Goal: Book appointment/travel/reservation

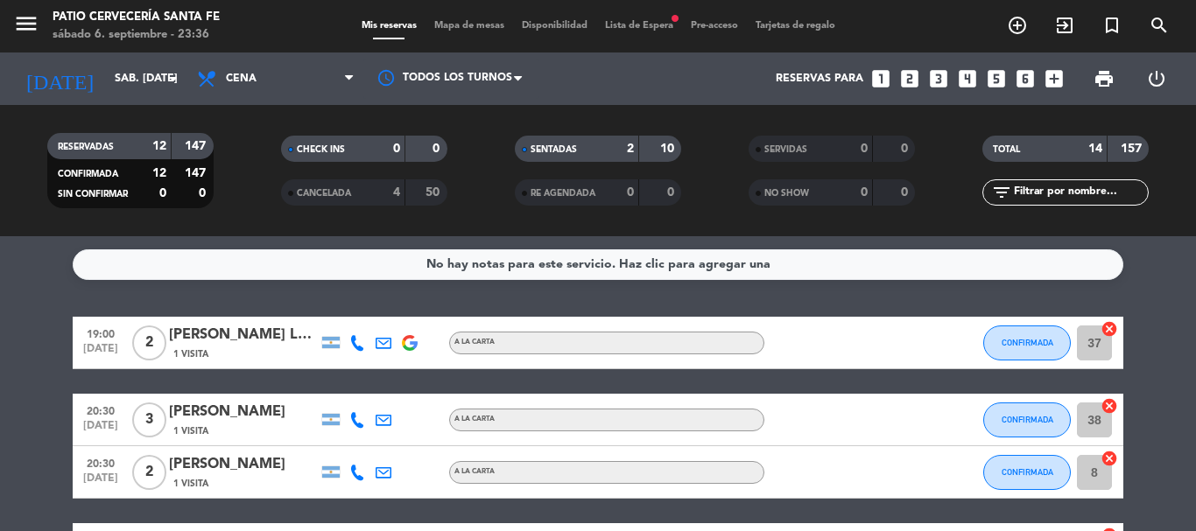
scroll to position [482, 0]
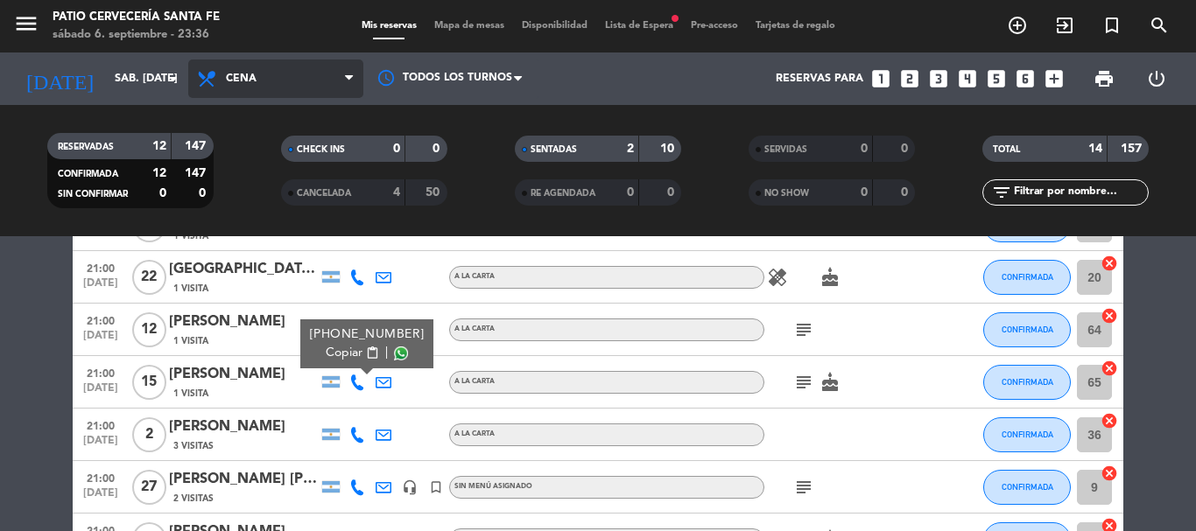
click at [283, 91] on span "Cena" at bounding box center [275, 79] width 175 height 39
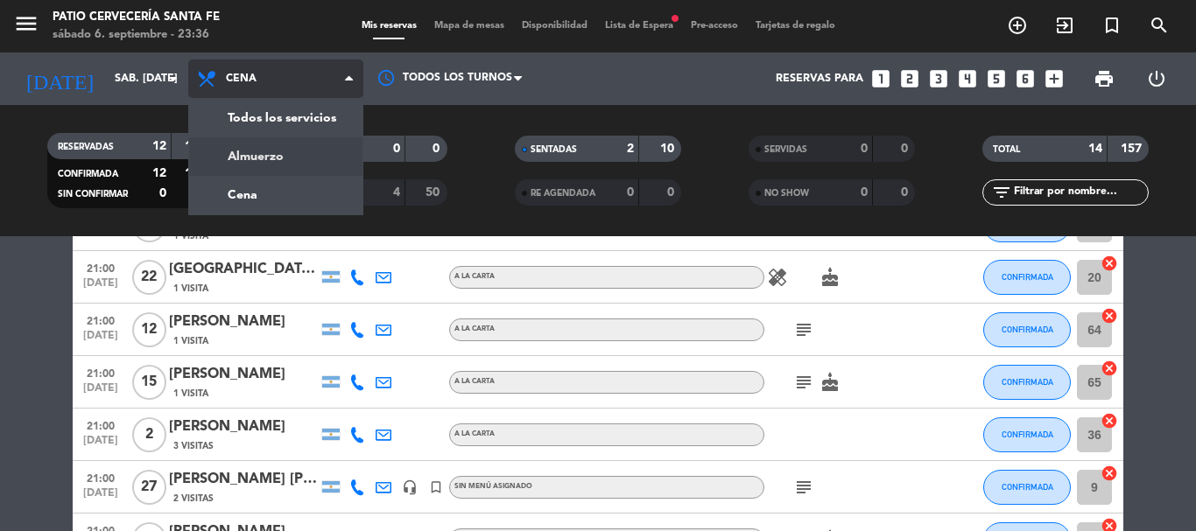
click at [230, 156] on div "menu Patio Cervecería Santa [PERSON_NAME] 6. septiembre - 23:36 Mis reservas Ma…" at bounding box center [598, 118] width 1196 height 236
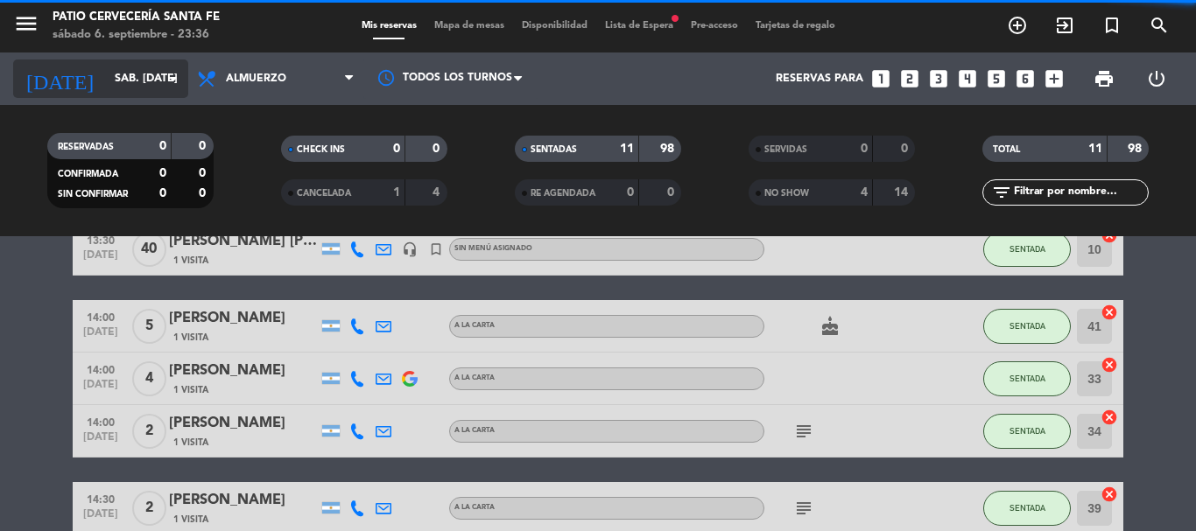
click at [151, 67] on input "sáb. [DATE]" at bounding box center [180, 79] width 148 height 30
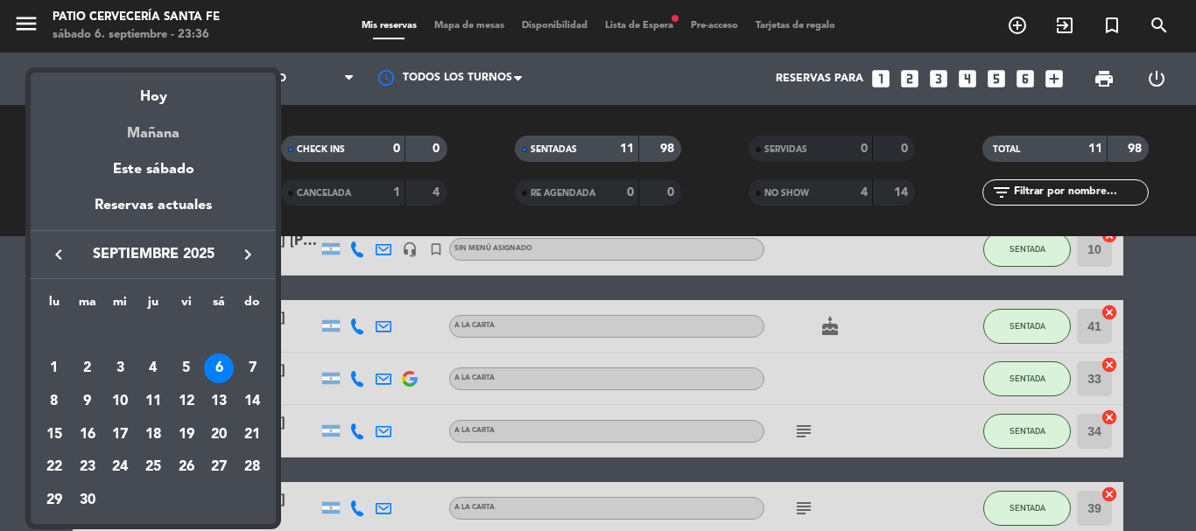
click at [162, 127] on div "Mañana" at bounding box center [153, 127] width 245 height 36
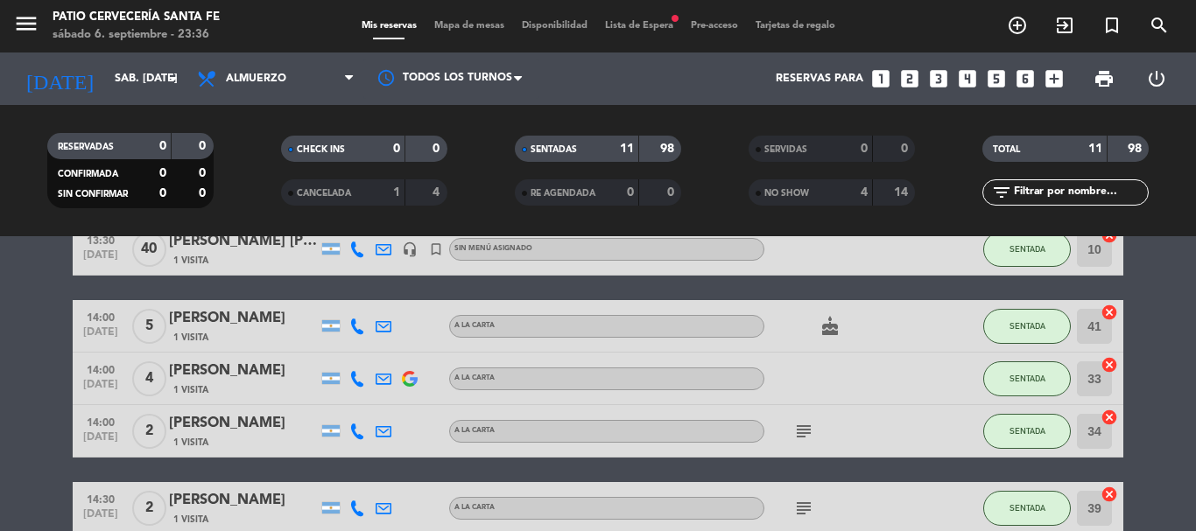
type input "dom. [DATE]"
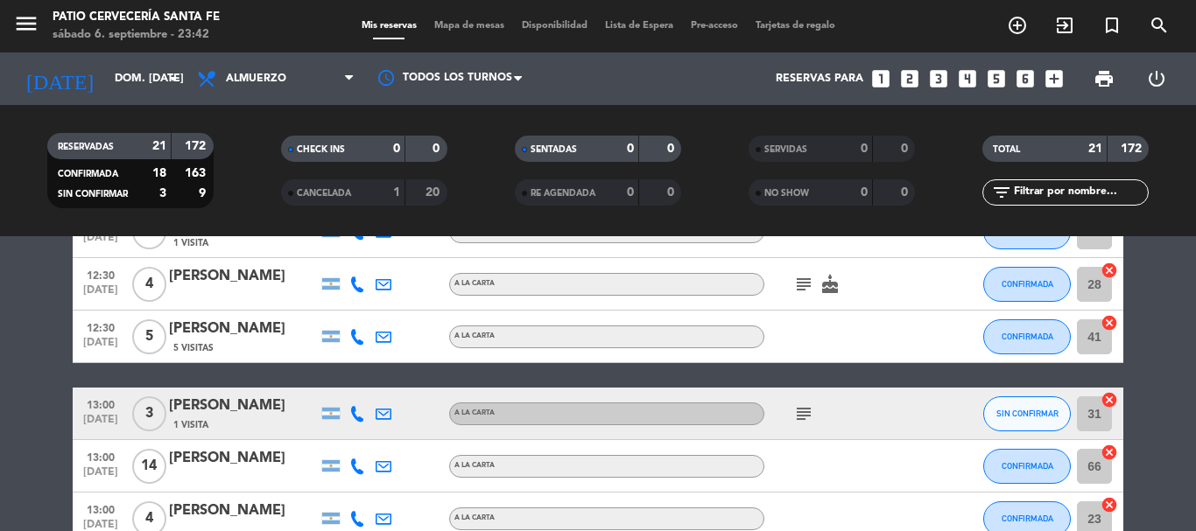
scroll to position [350, 0]
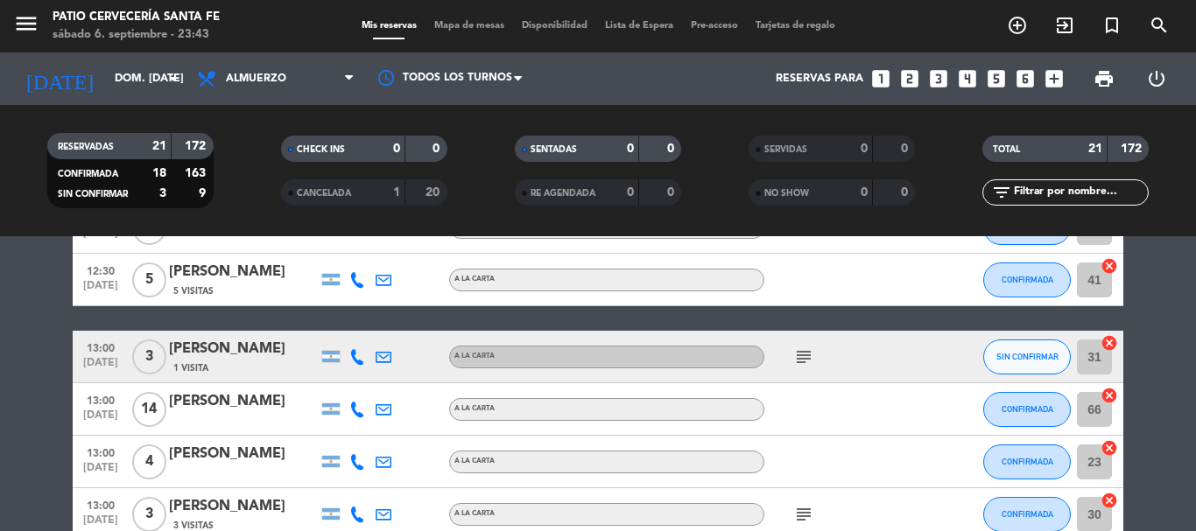
click at [812, 350] on icon "subject" at bounding box center [803, 357] width 21 height 21
click at [1018, 349] on button "SIN CONFIRMAR" at bounding box center [1027, 357] width 88 height 35
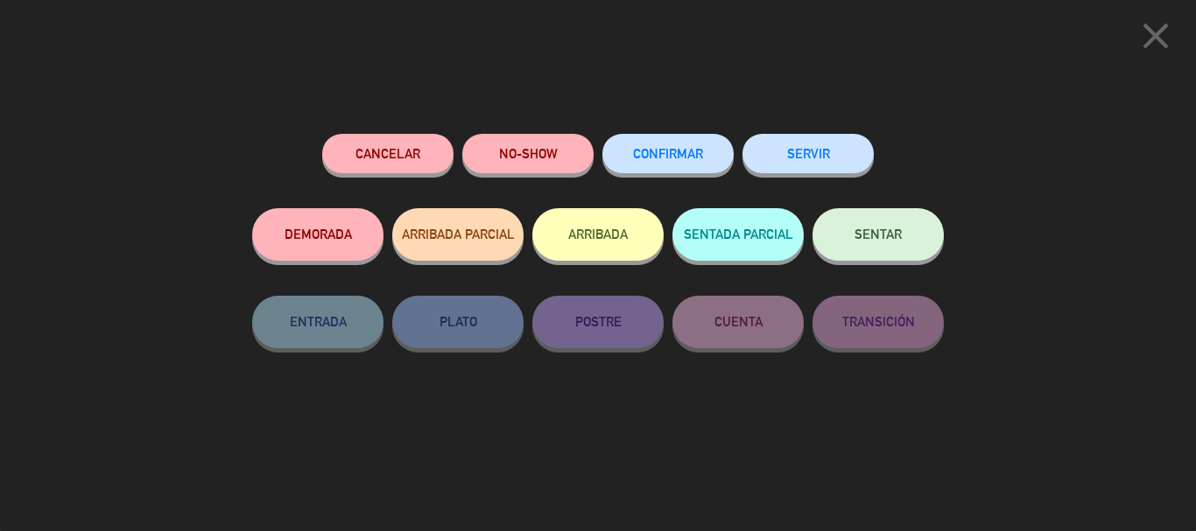
click at [692, 164] on button "CONFIRMAR" at bounding box center [667, 153] width 131 height 39
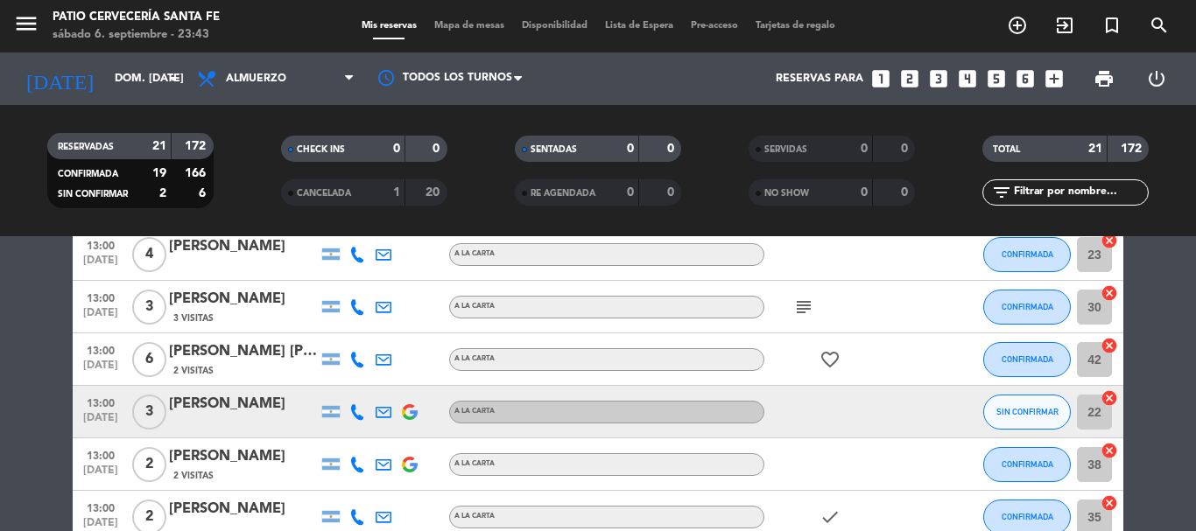
scroll to position [613, 0]
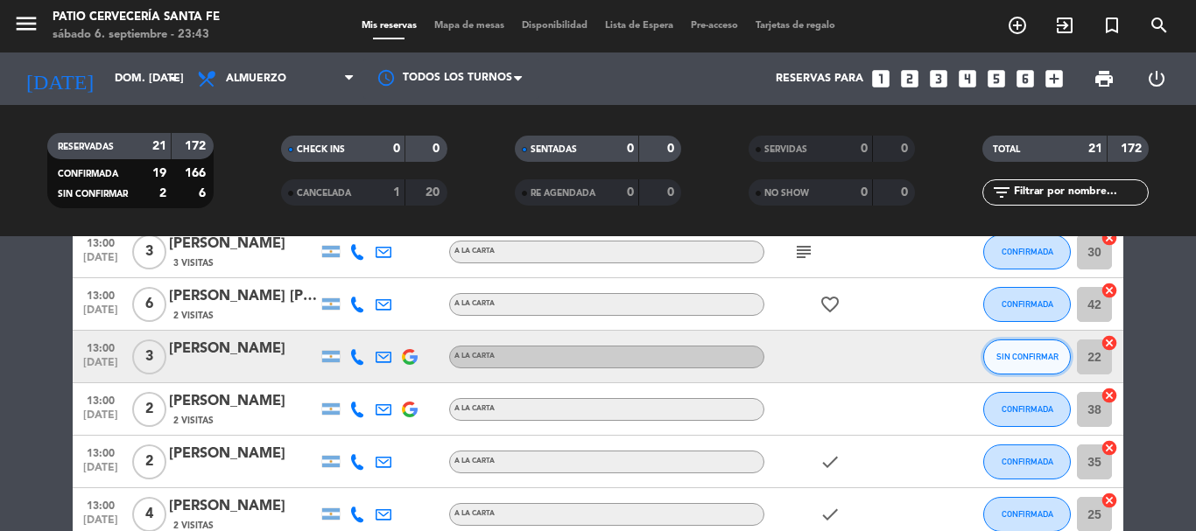
click at [1012, 351] on button "SIN CONFIRMAR" at bounding box center [1027, 357] width 88 height 35
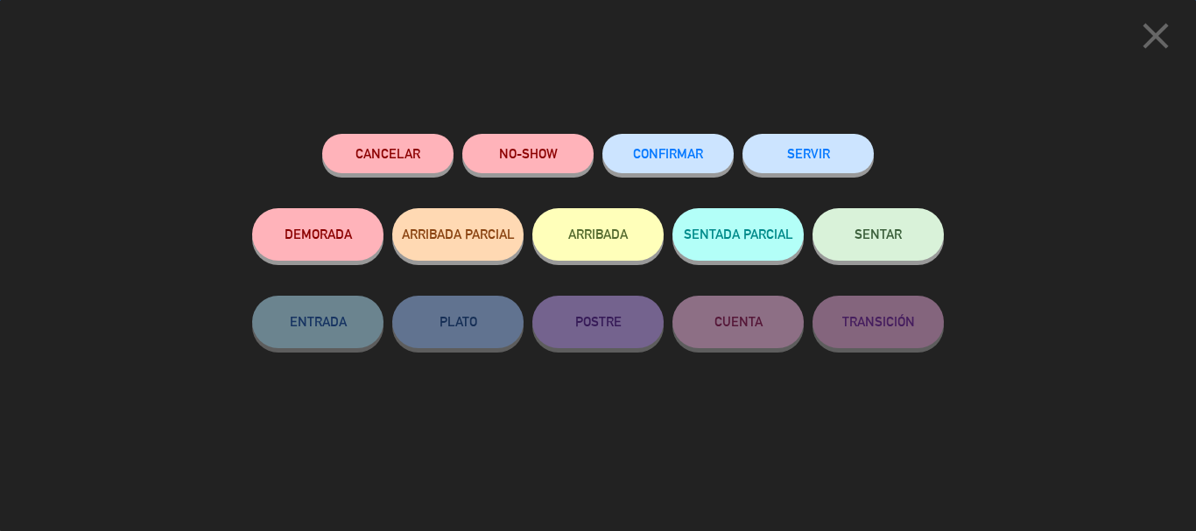
click at [698, 143] on button "CONFIRMAR" at bounding box center [667, 153] width 131 height 39
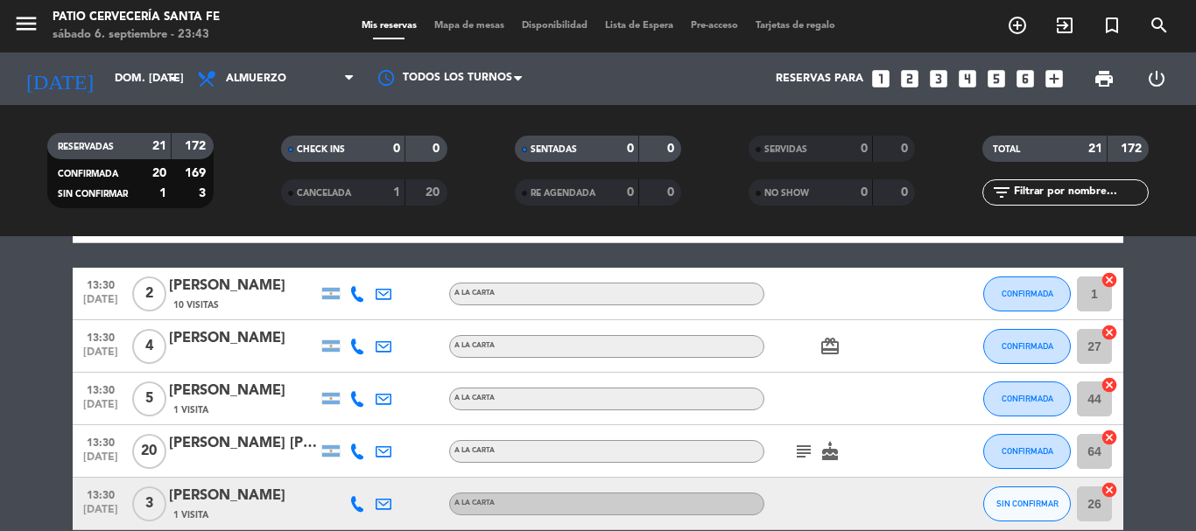
scroll to position [1050, 0]
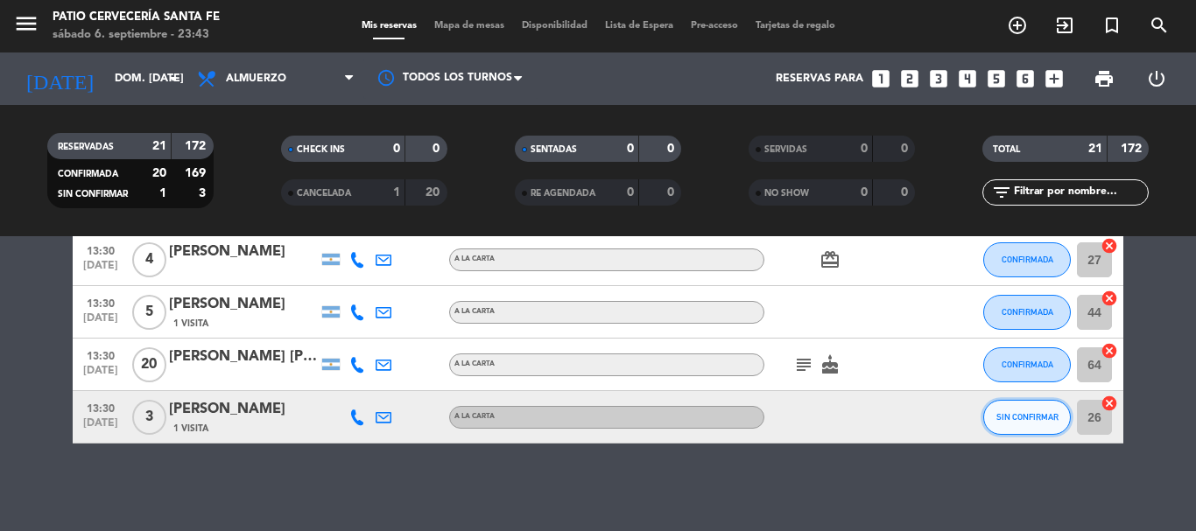
click at [1044, 415] on span "SIN CONFIRMAR" at bounding box center [1027, 417] width 62 height 10
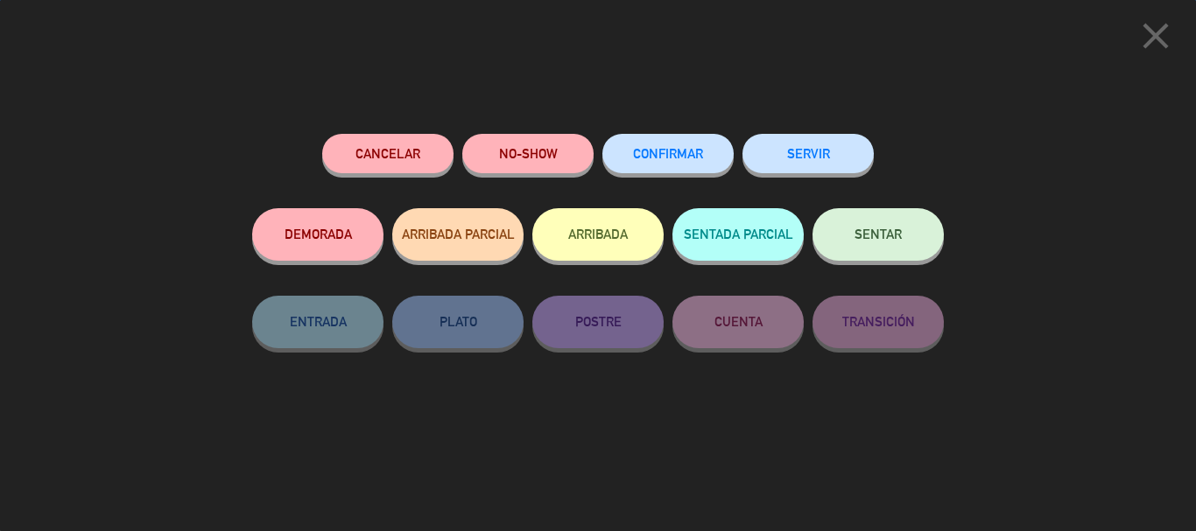
click at [672, 159] on span "CONFIRMAR" at bounding box center [668, 153] width 70 height 15
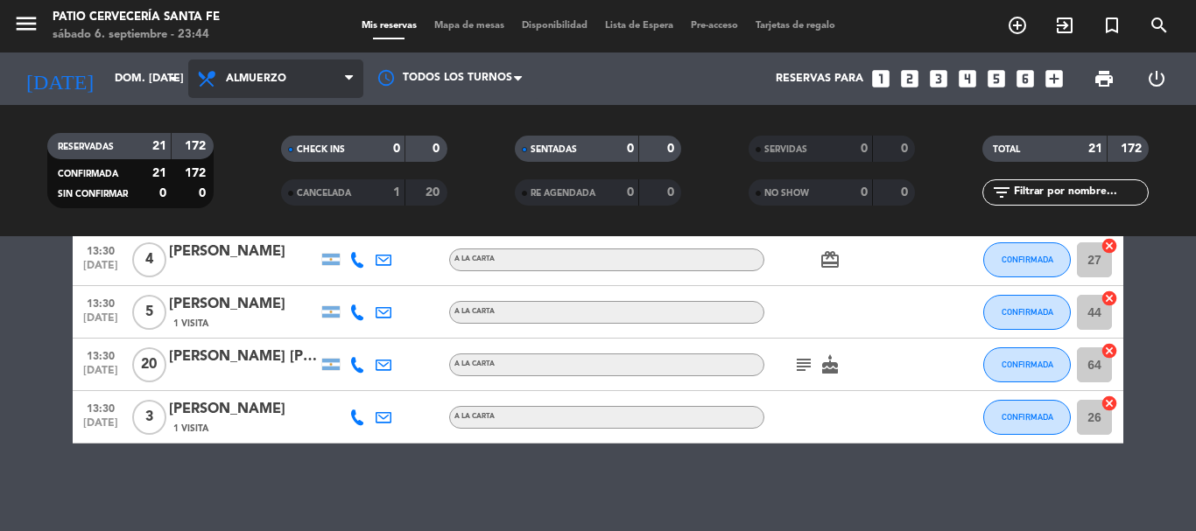
click at [273, 83] on span "Almuerzo" at bounding box center [256, 79] width 60 height 12
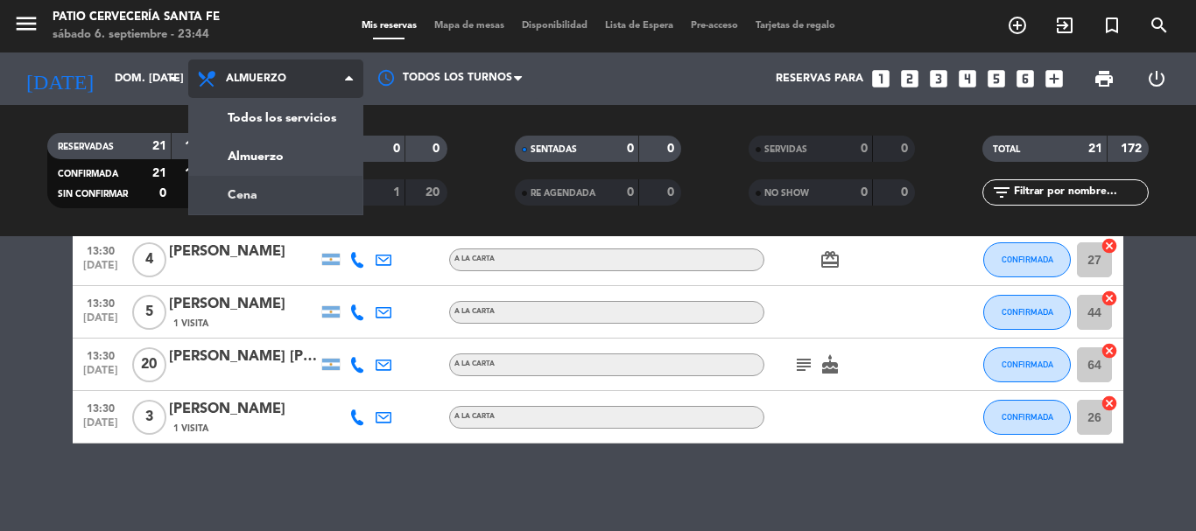
click at [250, 191] on div "menu Patio Cervecería Santa [PERSON_NAME] 6. septiembre - 23:44 Mis reservas Ma…" at bounding box center [598, 118] width 1196 height 236
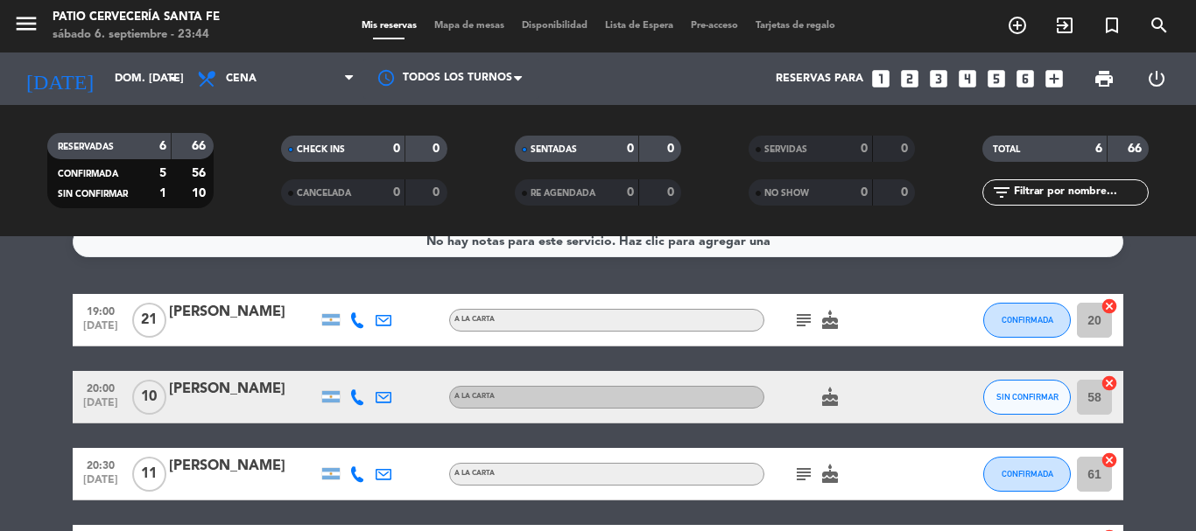
scroll to position [0, 0]
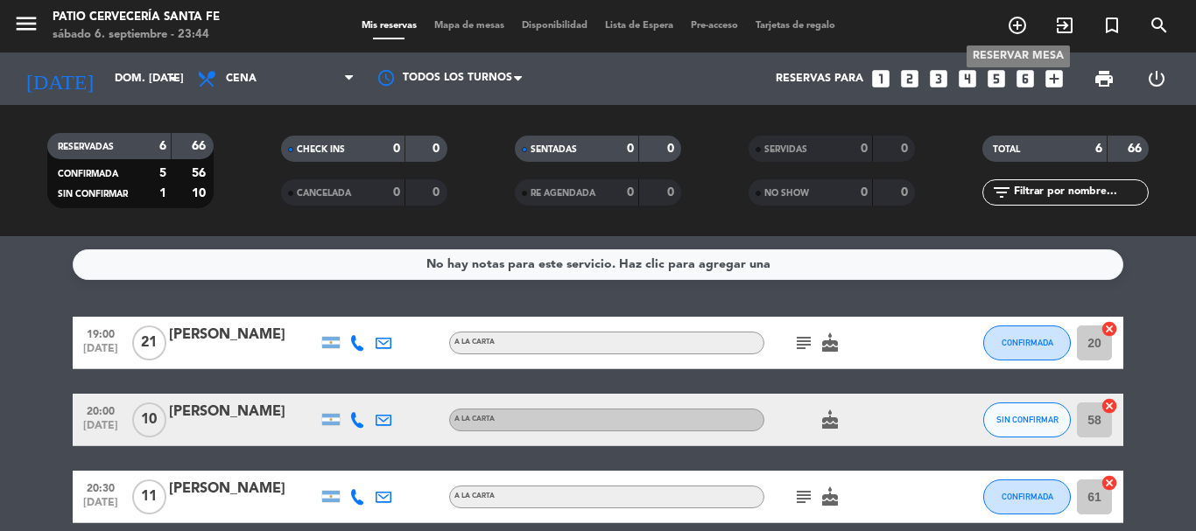
click at [1016, 12] on span "add_circle_outline" at bounding box center [1017, 26] width 47 height 30
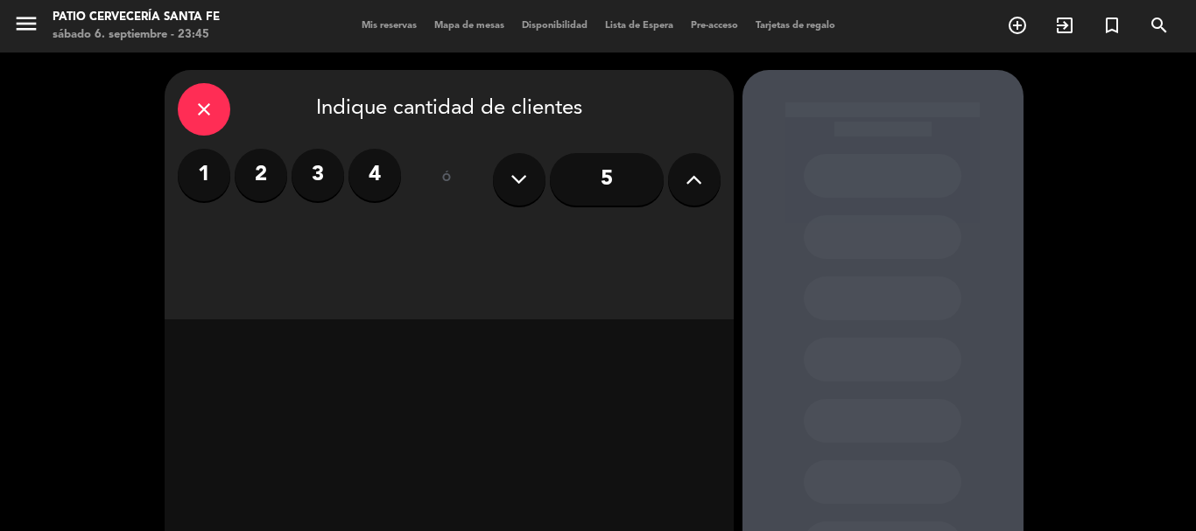
click at [690, 178] on icon at bounding box center [693, 179] width 17 height 26
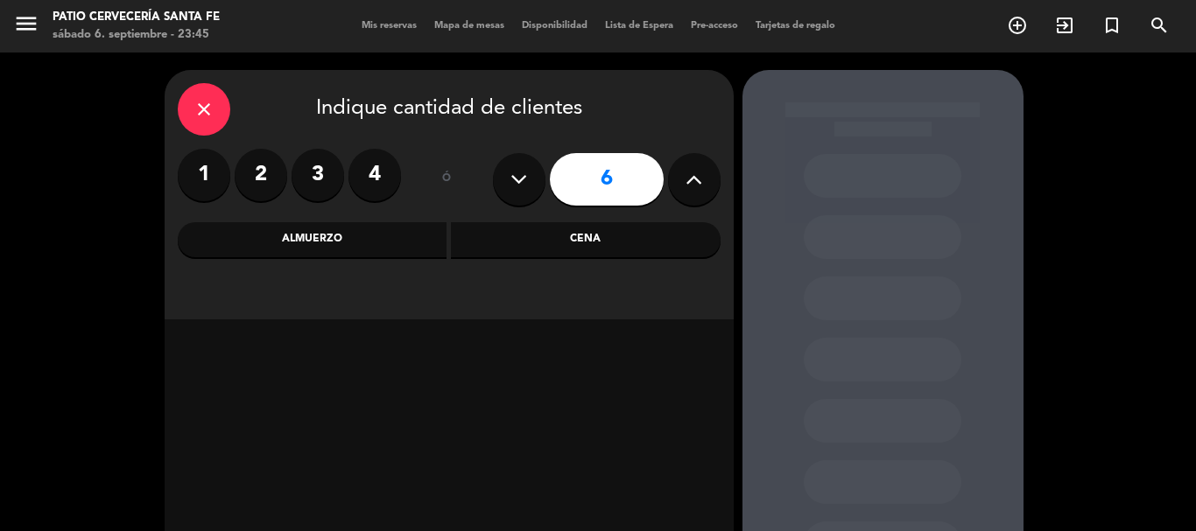
click at [691, 178] on icon at bounding box center [693, 179] width 17 height 26
click at [695, 178] on icon at bounding box center [693, 179] width 17 height 26
click at [693, 179] on icon at bounding box center [693, 179] width 17 height 26
type input "10"
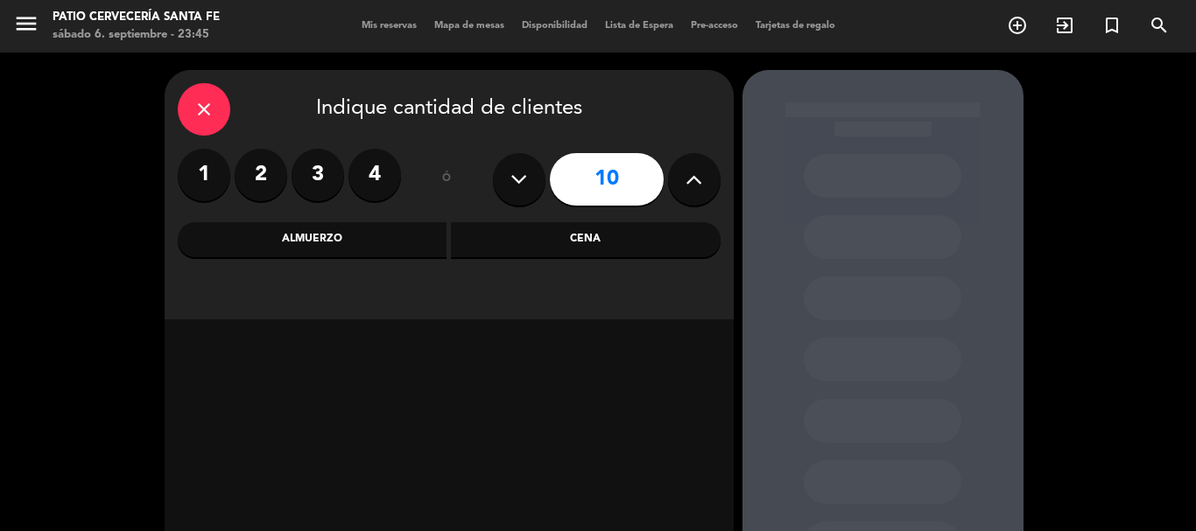
click at [586, 237] on div "Cena" at bounding box center [586, 239] width 270 height 35
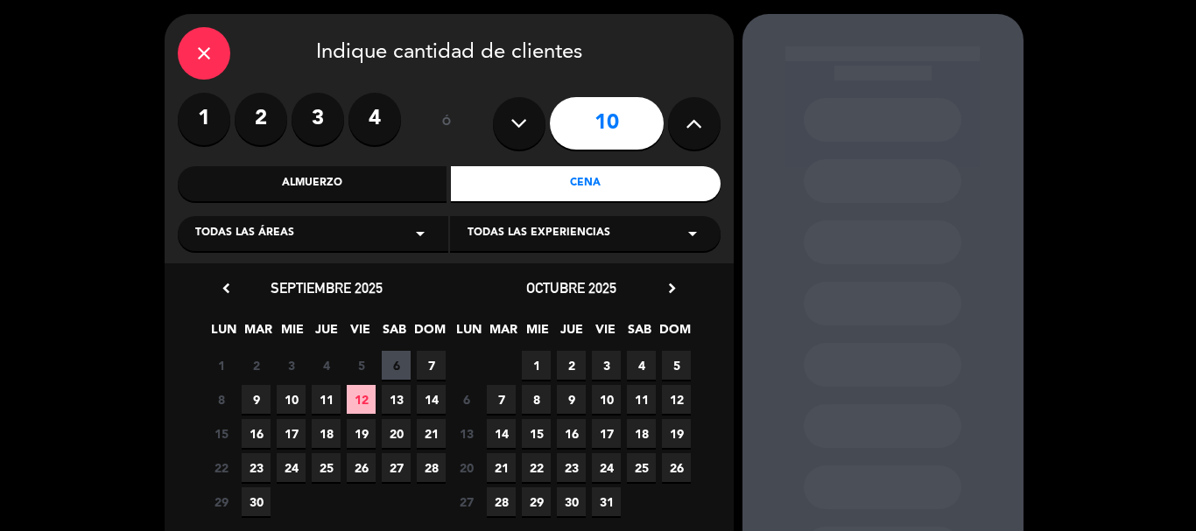
scroll to position [88, 0]
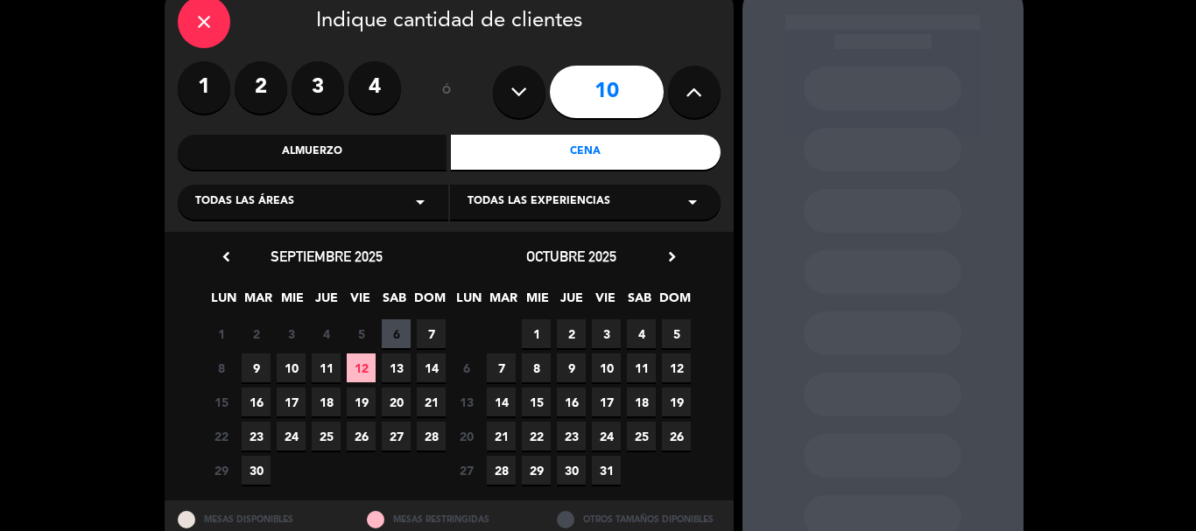
click at [403, 364] on span "13" at bounding box center [396, 368] width 29 height 29
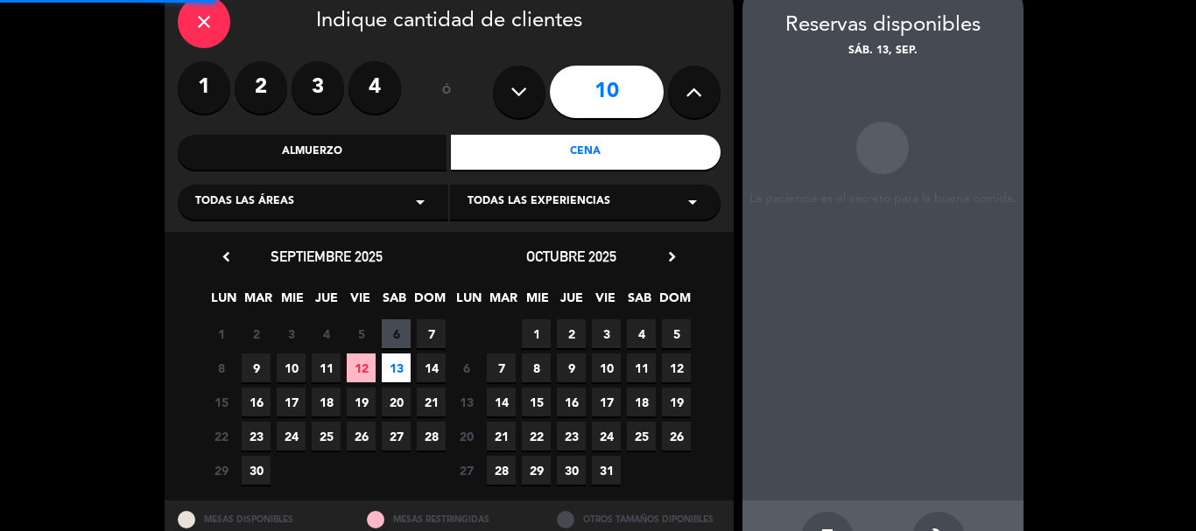
scroll to position [70, 0]
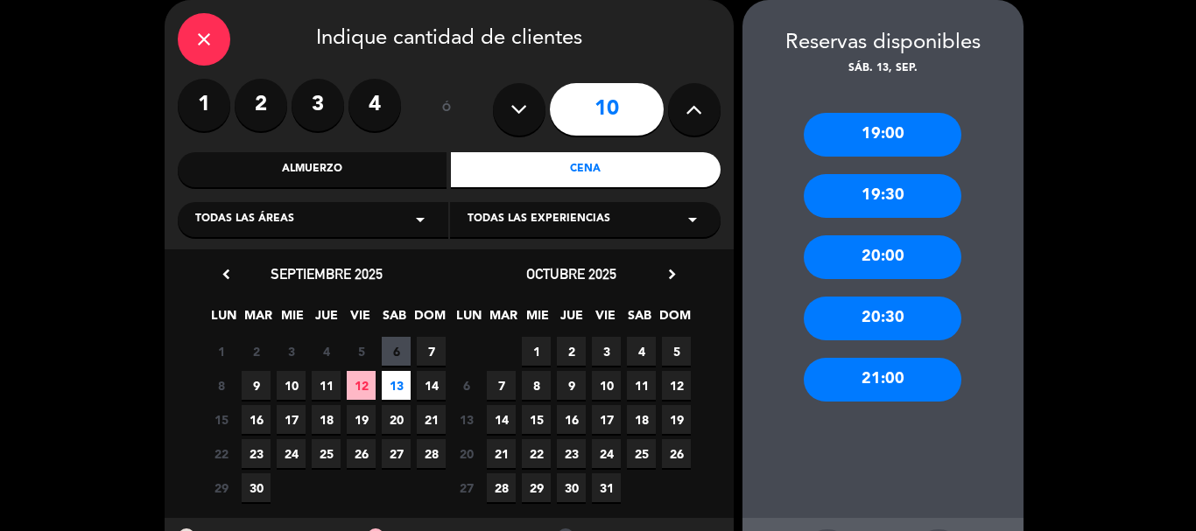
click at [867, 388] on div "21:00" at bounding box center [883, 380] width 158 height 44
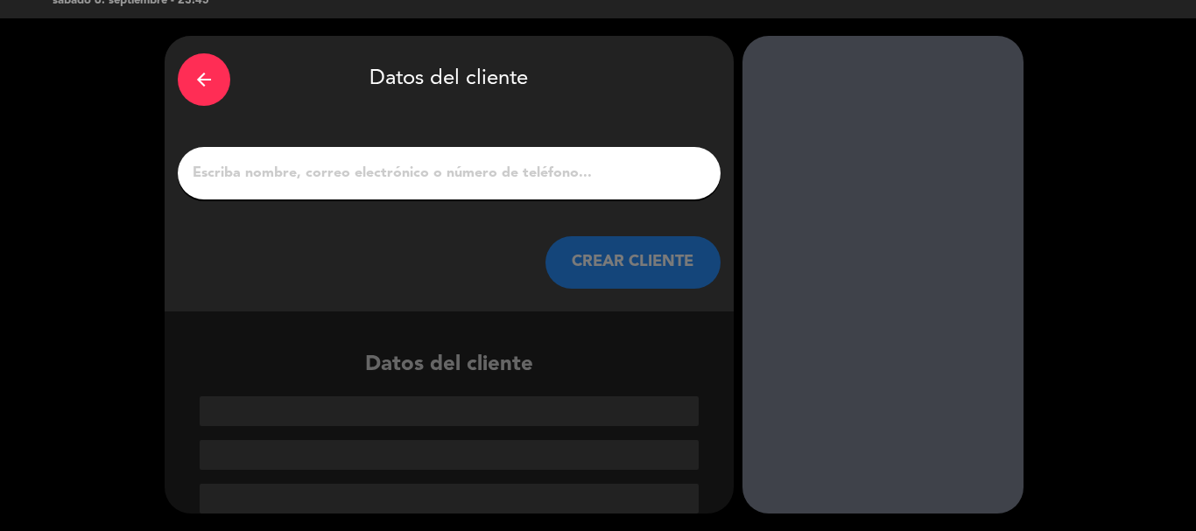
click at [427, 190] on div at bounding box center [449, 173] width 543 height 53
click at [425, 175] on input "1" at bounding box center [449, 173] width 517 height 25
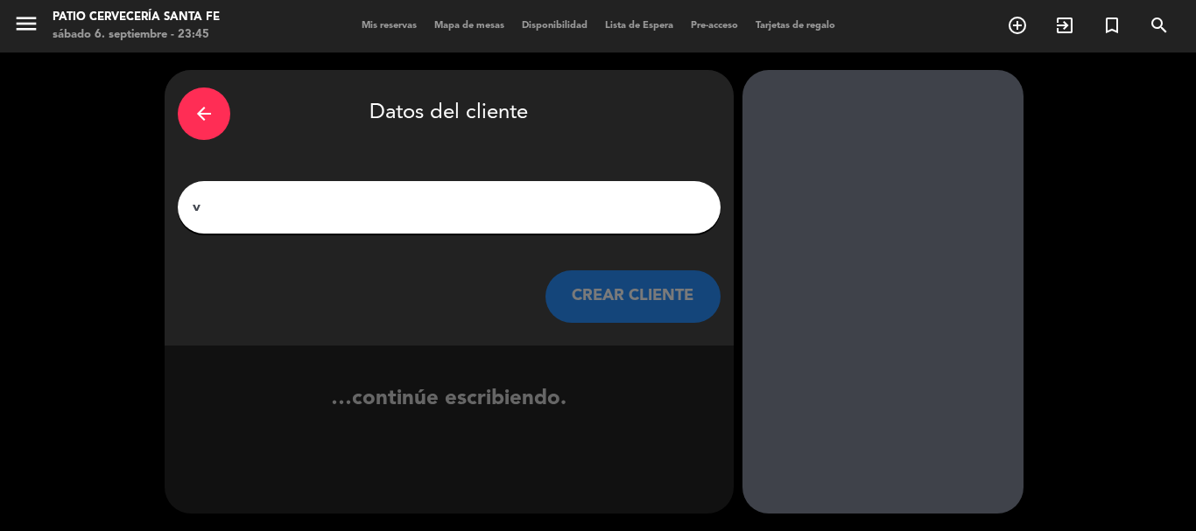
scroll to position [0, 0]
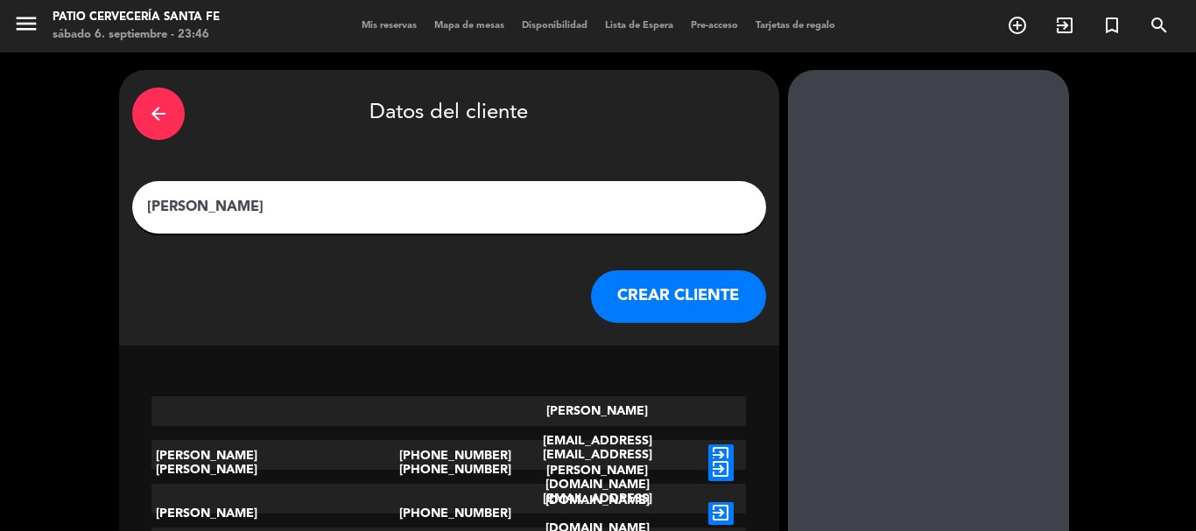
type input "[PERSON_NAME]"
click at [615, 307] on button "CREAR CLIENTE" at bounding box center [678, 297] width 175 height 53
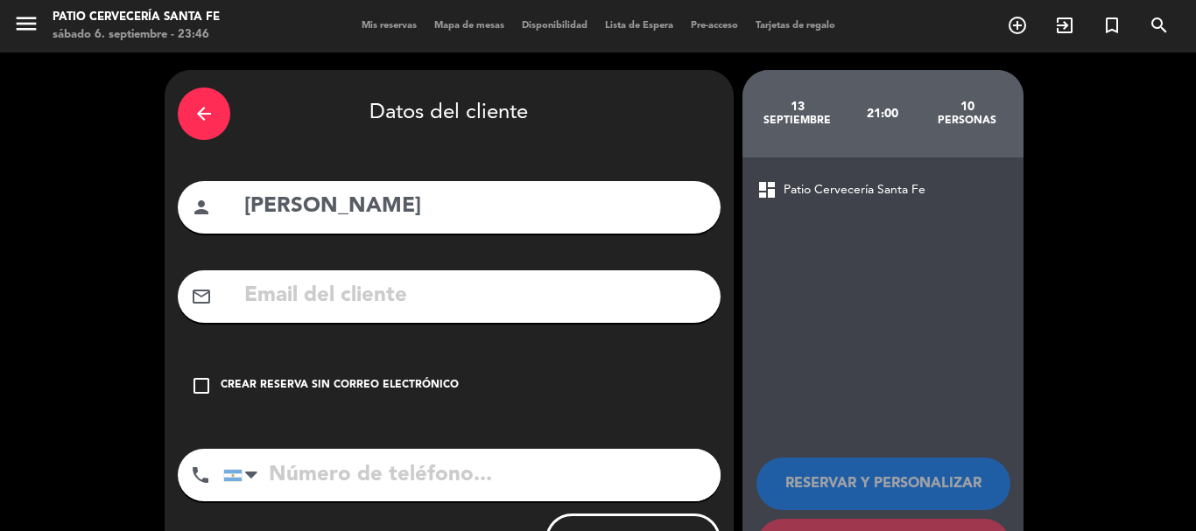
click at [199, 387] on icon "check_box_outline_blank" at bounding box center [201, 386] width 21 height 21
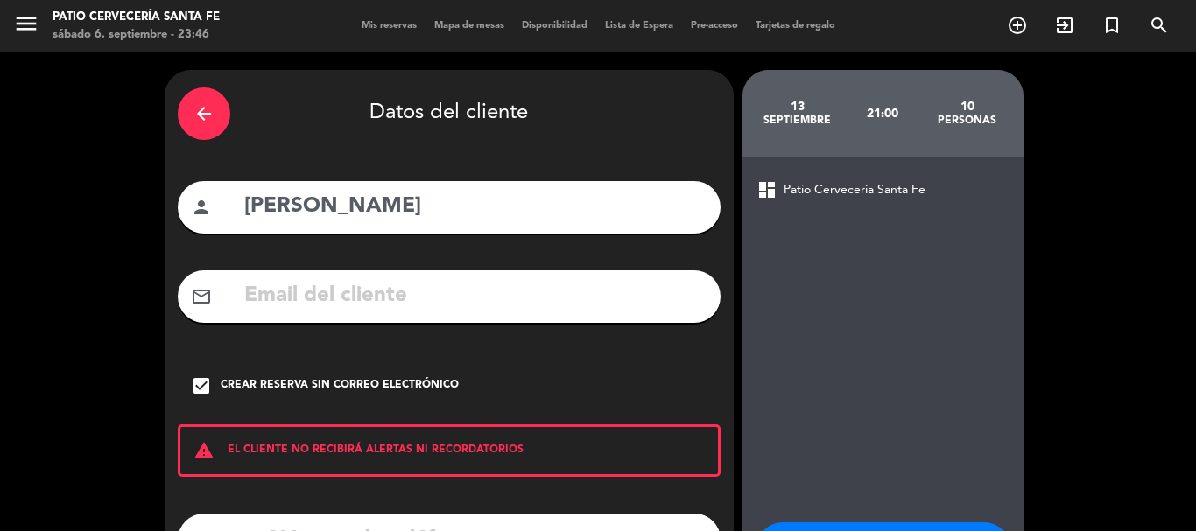
scroll to position [88, 0]
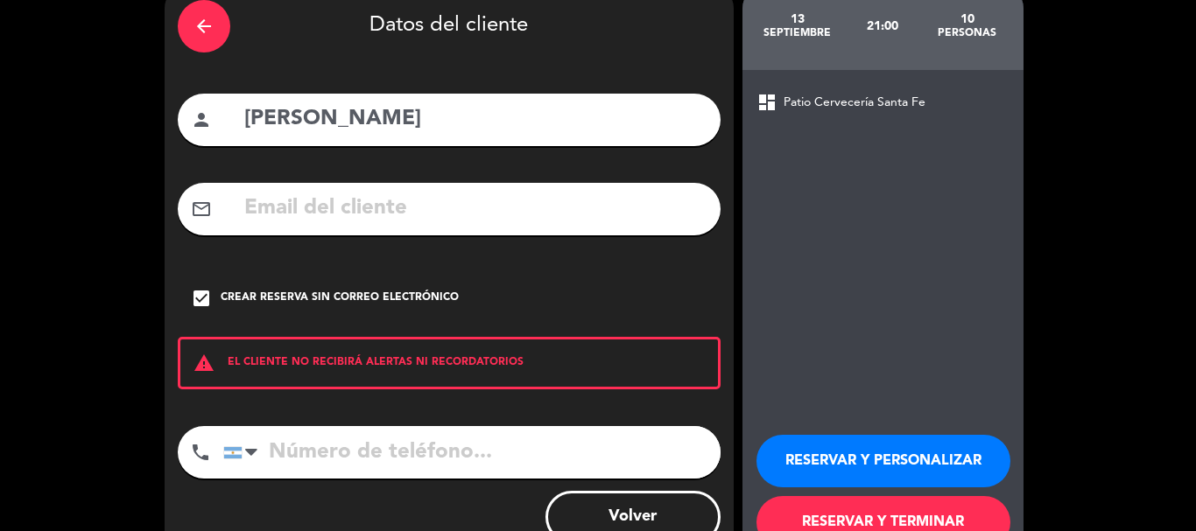
click at [330, 453] on input "tel" at bounding box center [471, 452] width 497 height 53
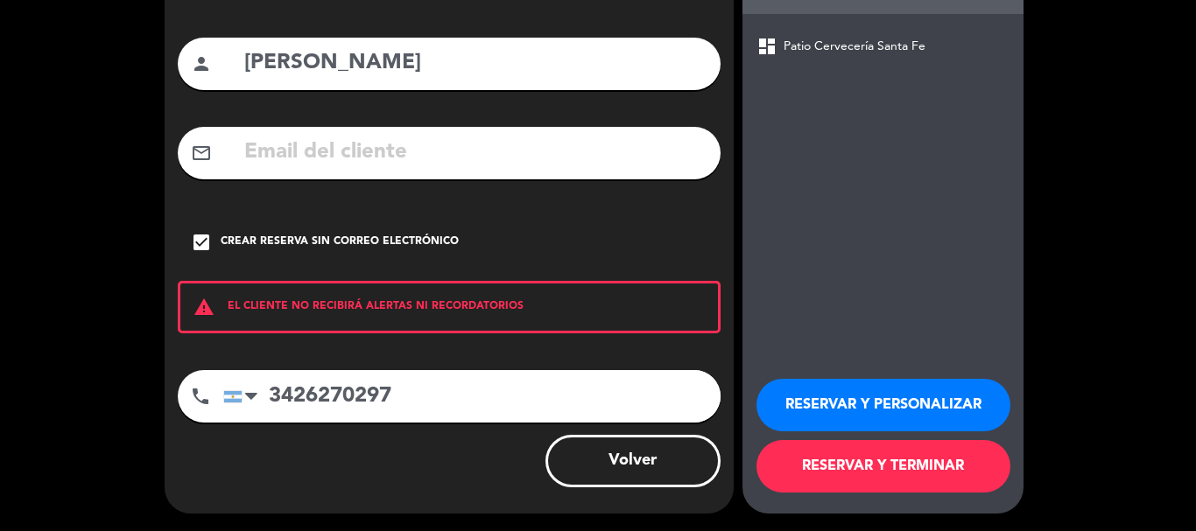
type input "3426270297"
click at [893, 465] on button "RESERVAR Y TERMINAR" at bounding box center [883, 466] width 254 height 53
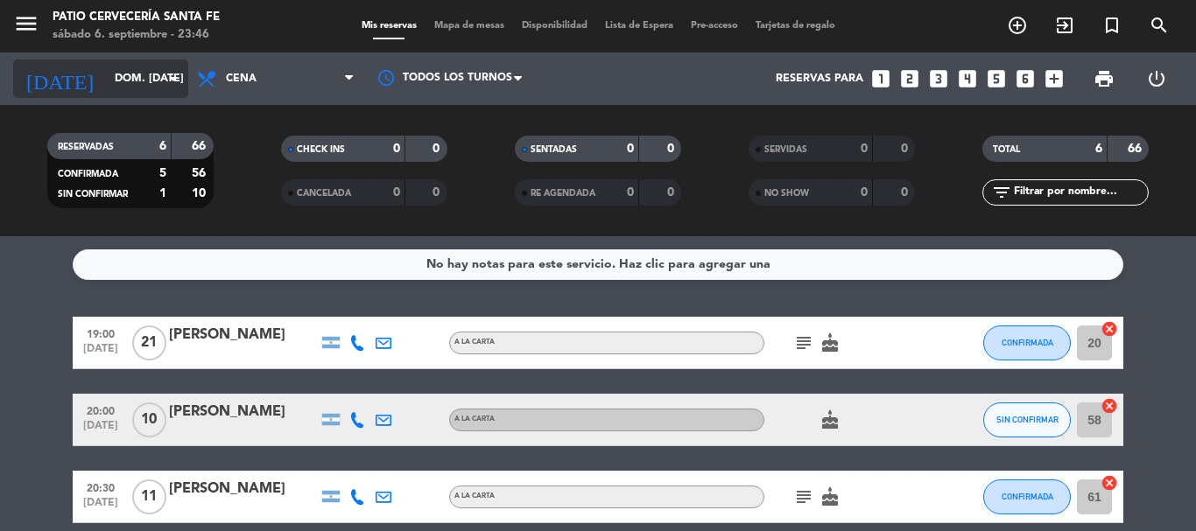
click at [158, 75] on input "dom. [DATE]" at bounding box center [180, 79] width 148 height 30
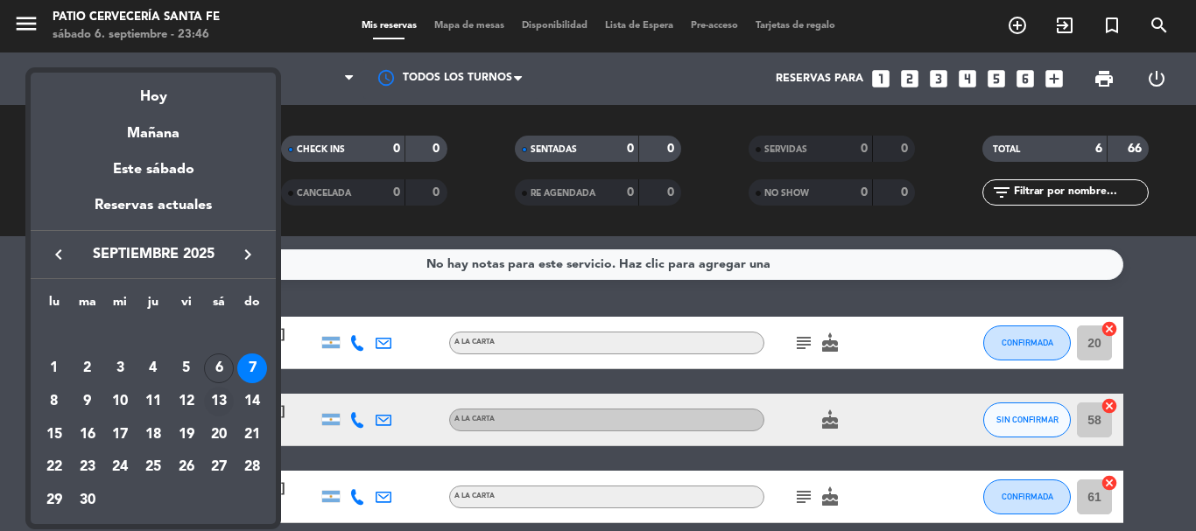
click at [221, 402] on div "13" at bounding box center [219, 402] width 30 height 30
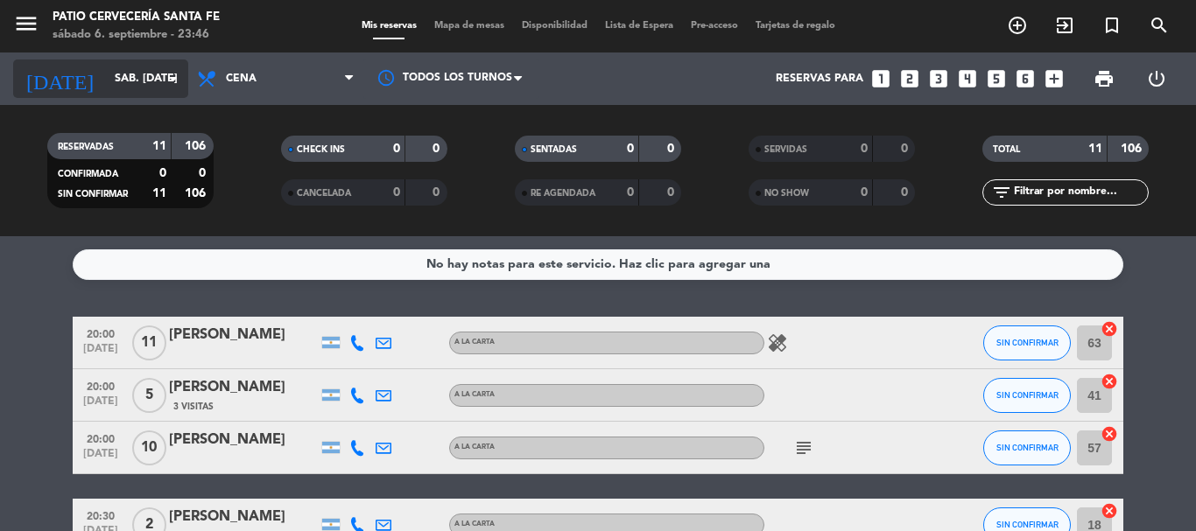
click at [175, 80] on icon "arrow_drop_down" at bounding box center [173, 78] width 21 height 21
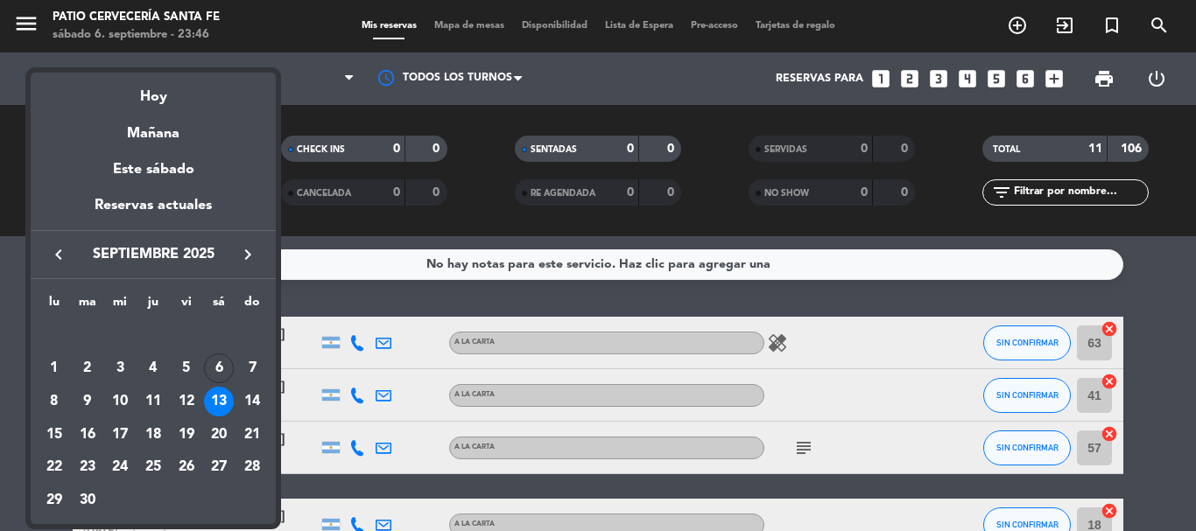
click at [252, 365] on div "7" at bounding box center [252, 369] width 30 height 30
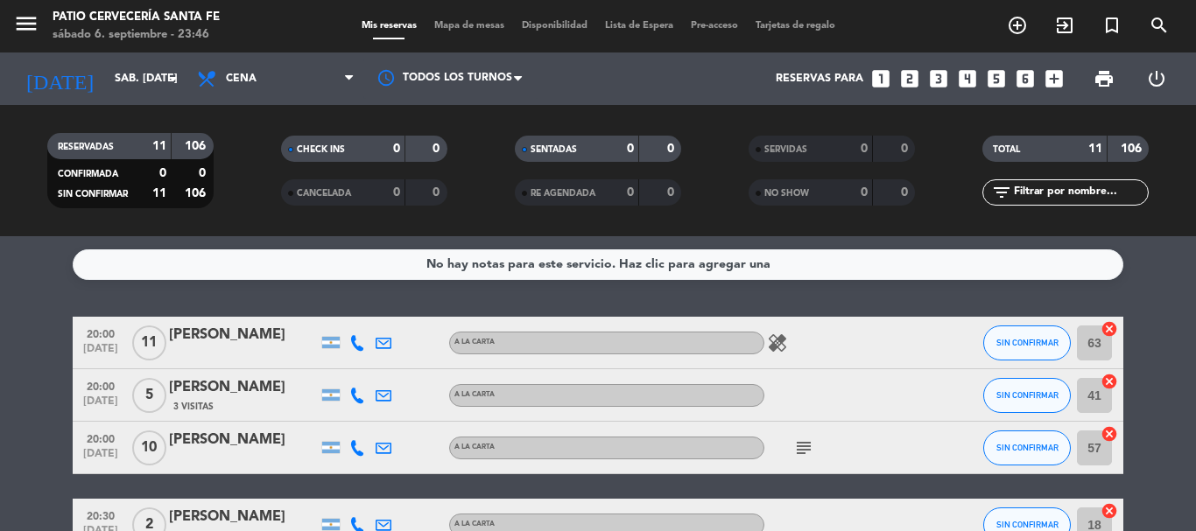
type input "dom. [DATE]"
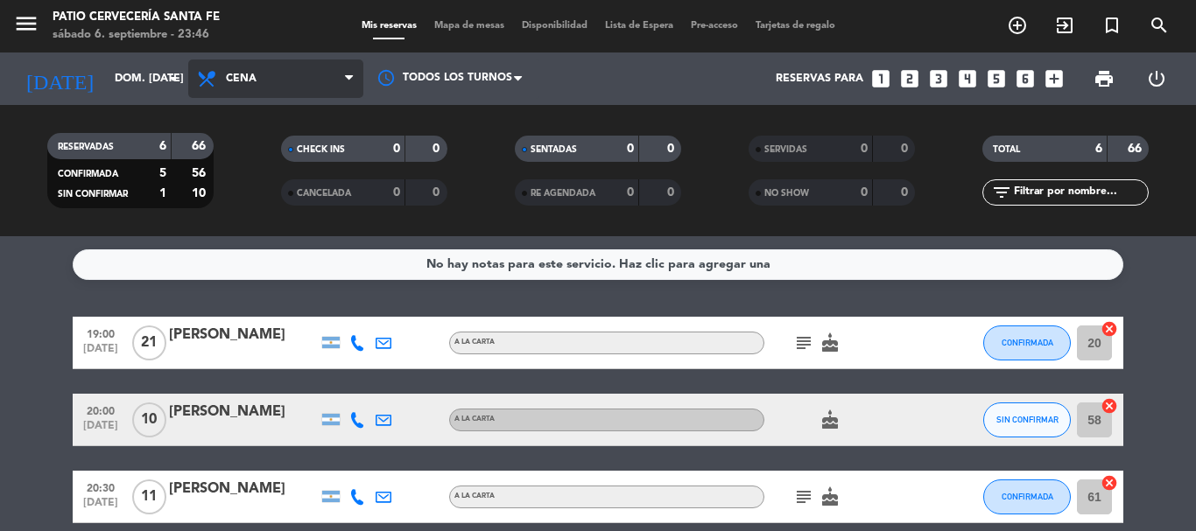
click at [260, 68] on span "Cena" at bounding box center [275, 79] width 175 height 39
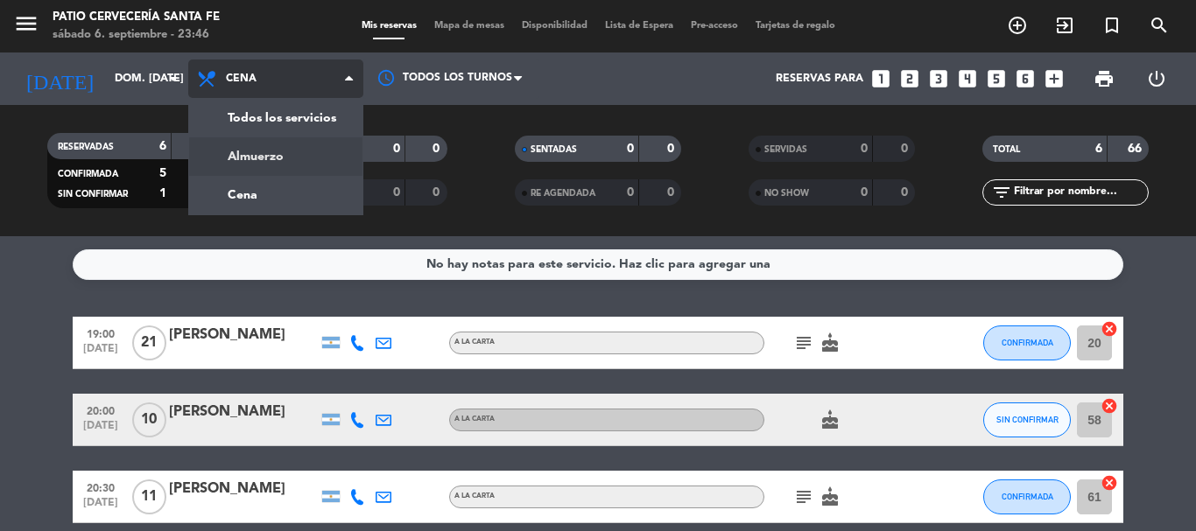
click at [283, 154] on div "menu Patio Cervecería Santa [PERSON_NAME] 6. septiembre - 23:46 Mis reservas Ma…" at bounding box center [598, 118] width 1196 height 236
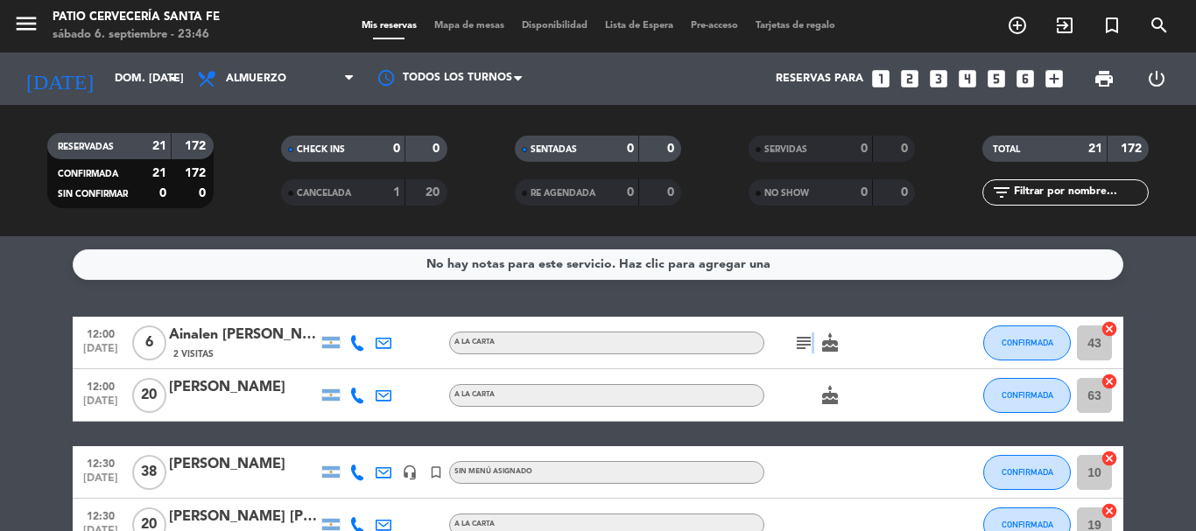
click at [809, 350] on icon "subject" at bounding box center [803, 343] width 21 height 21
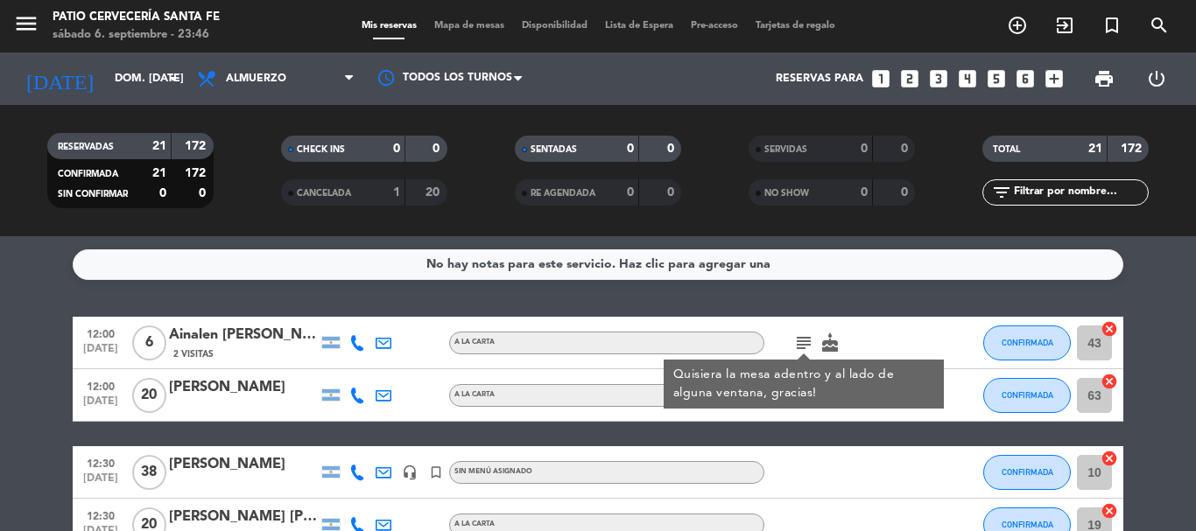
click at [776, 313] on div "No hay notas para este servicio. Haz clic para agregar una 12:00 [DATE] 6 Ainal…" at bounding box center [598, 383] width 1196 height 295
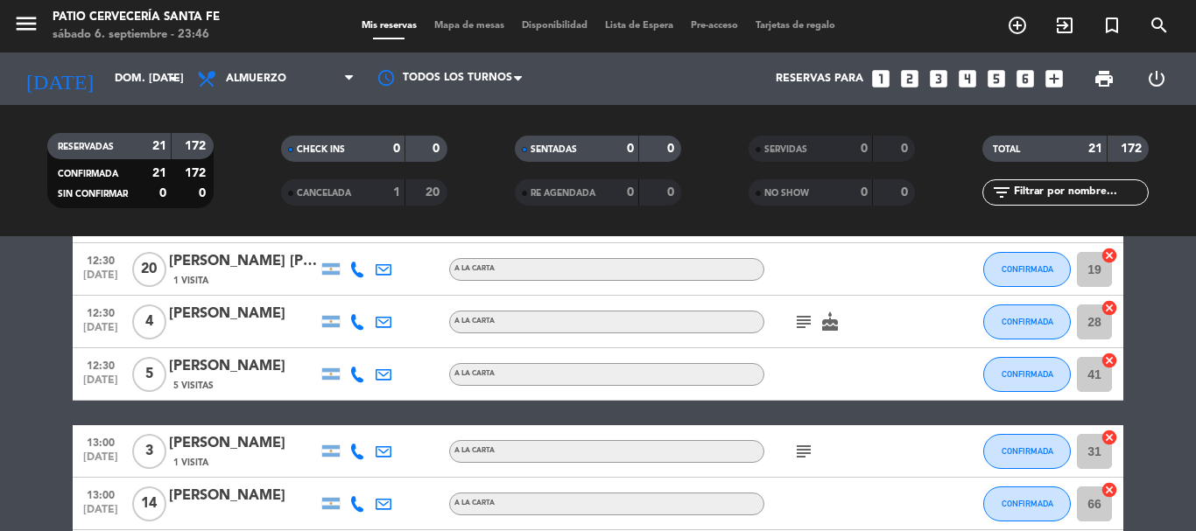
scroll to position [263, 0]
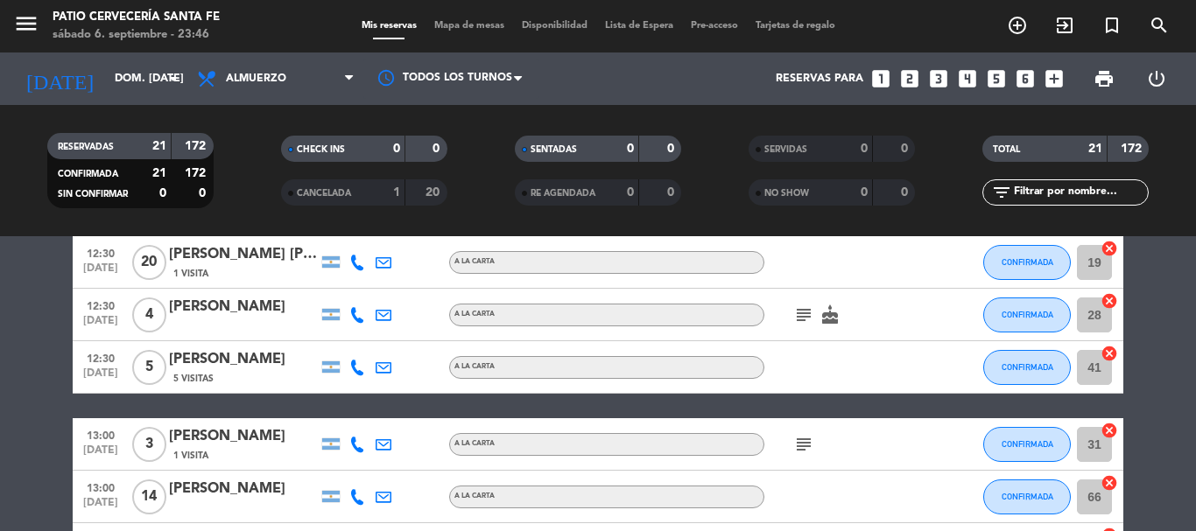
click at [799, 306] on icon "subject" at bounding box center [803, 315] width 21 height 21
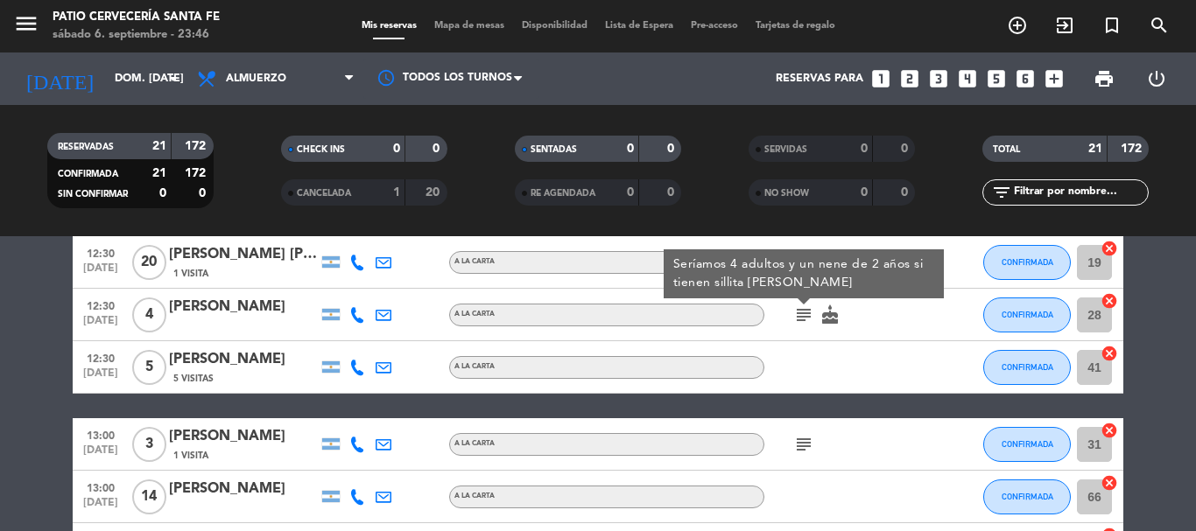
click at [777, 378] on div at bounding box center [843, 367] width 158 height 52
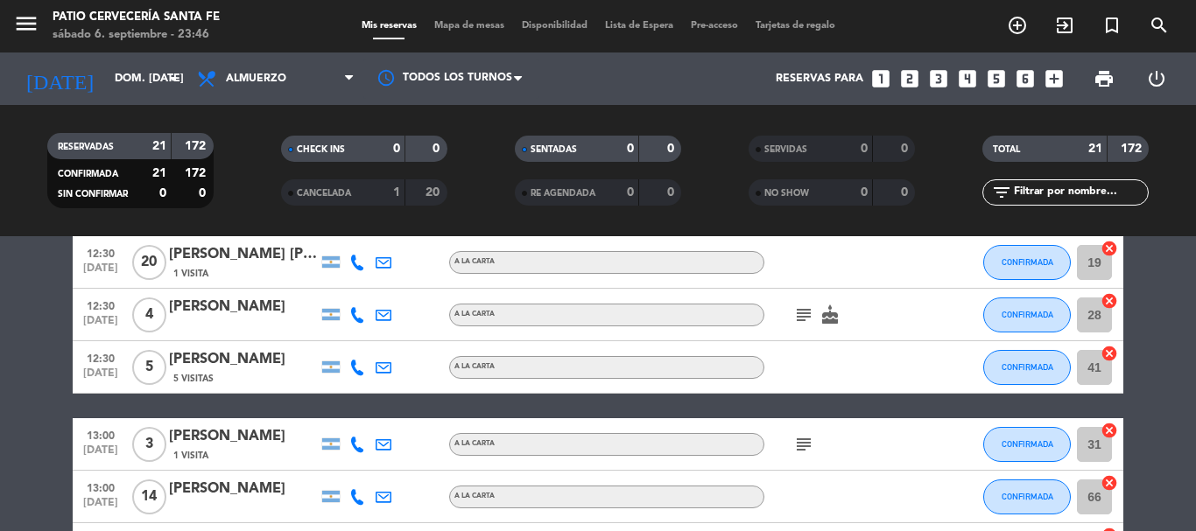
scroll to position [350, 0]
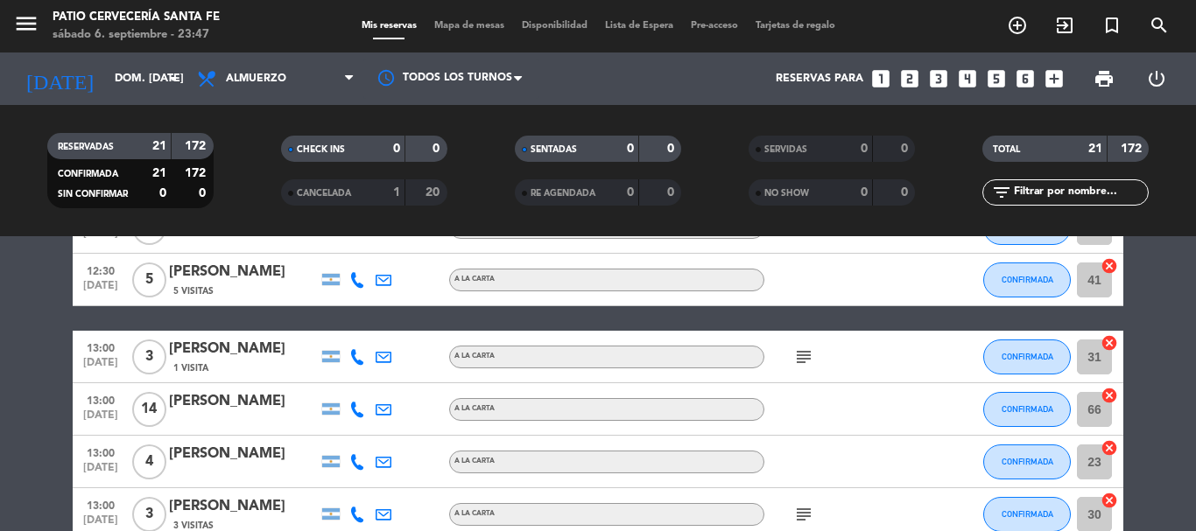
click at [806, 360] on icon "subject" at bounding box center [803, 357] width 21 height 21
click at [797, 402] on div at bounding box center [843, 409] width 158 height 52
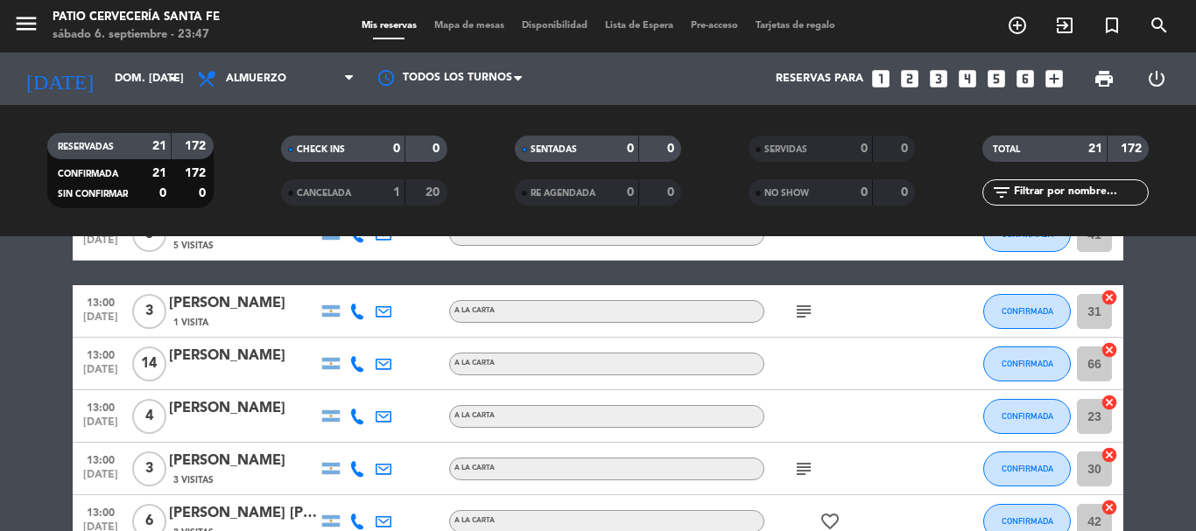
scroll to position [438, 0]
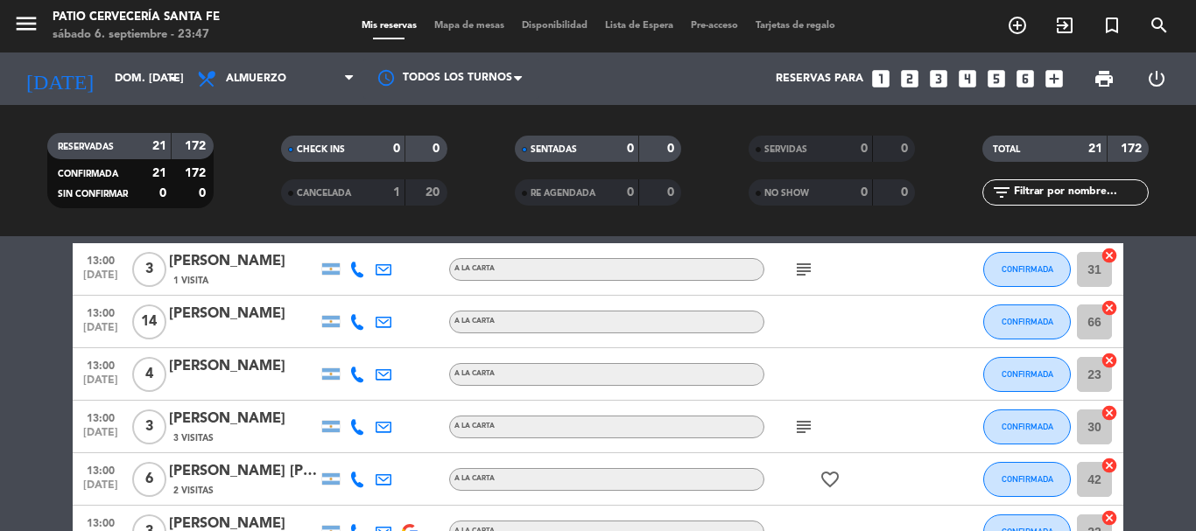
click at [805, 430] on icon "subject" at bounding box center [803, 427] width 21 height 21
click at [798, 435] on icon "subject" at bounding box center [803, 427] width 21 height 21
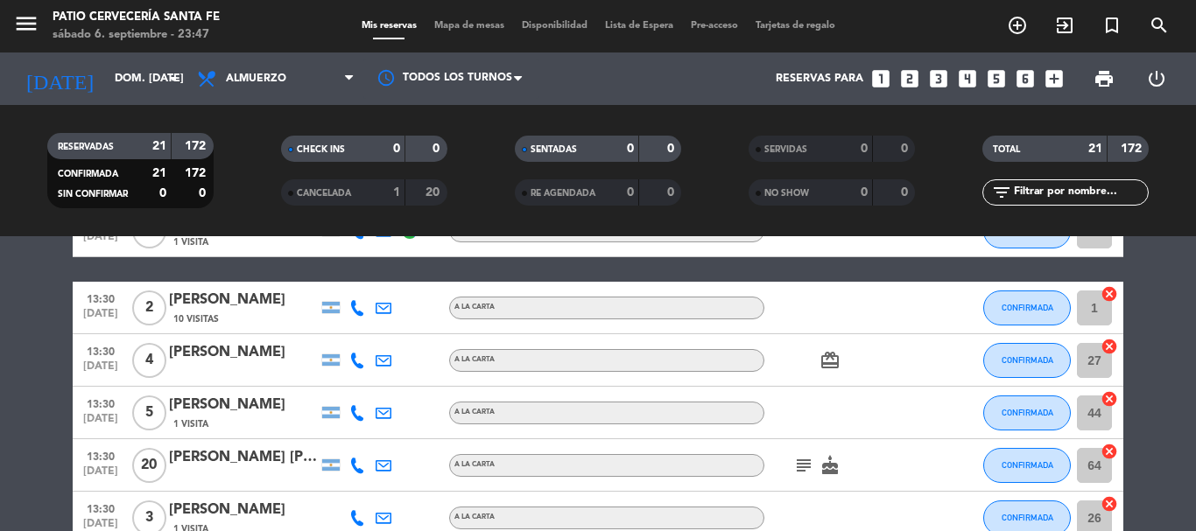
scroll to position [1050, 0]
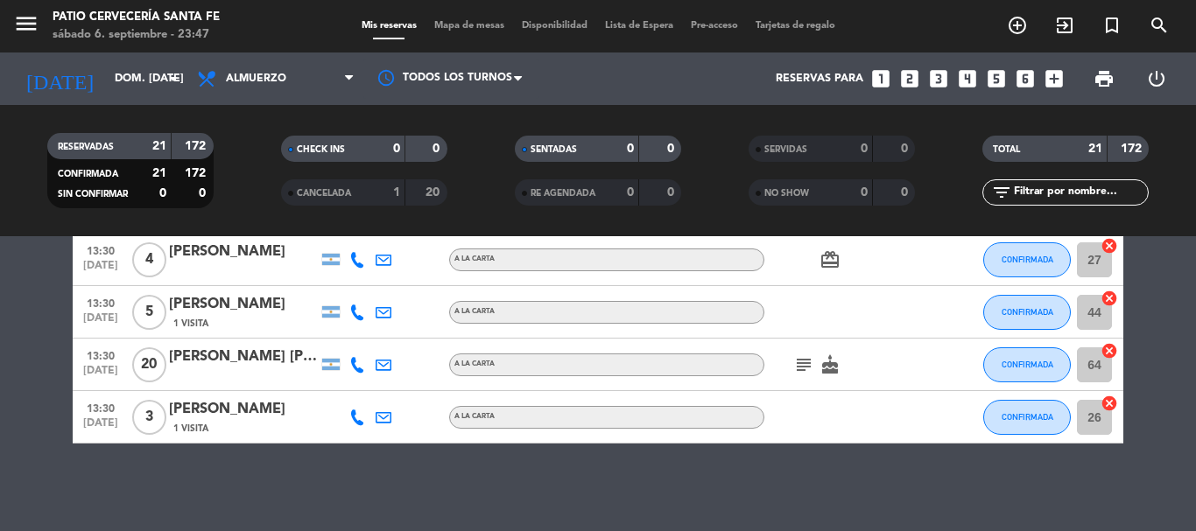
click at [800, 369] on icon "subject" at bounding box center [803, 365] width 21 height 21
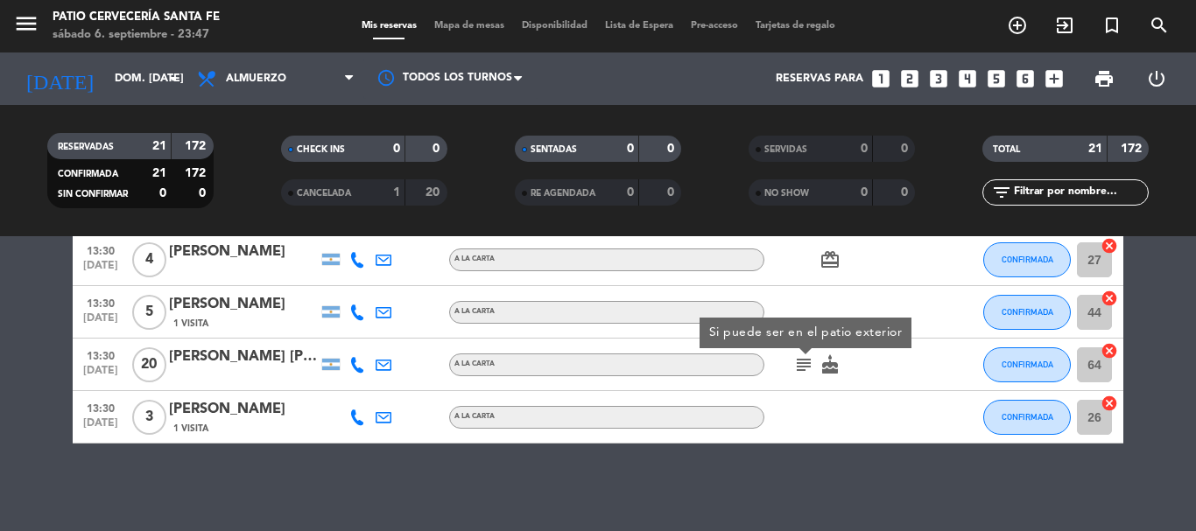
click at [799, 408] on div at bounding box center [843, 417] width 158 height 52
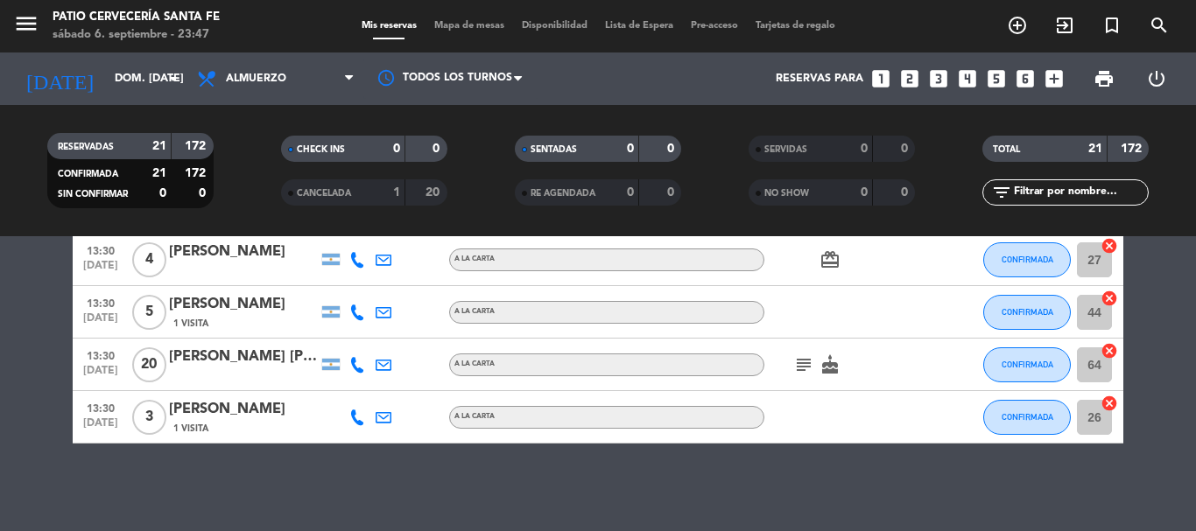
click at [805, 371] on icon "subject" at bounding box center [803, 365] width 21 height 21
